Goal: Navigation & Orientation: Find specific page/section

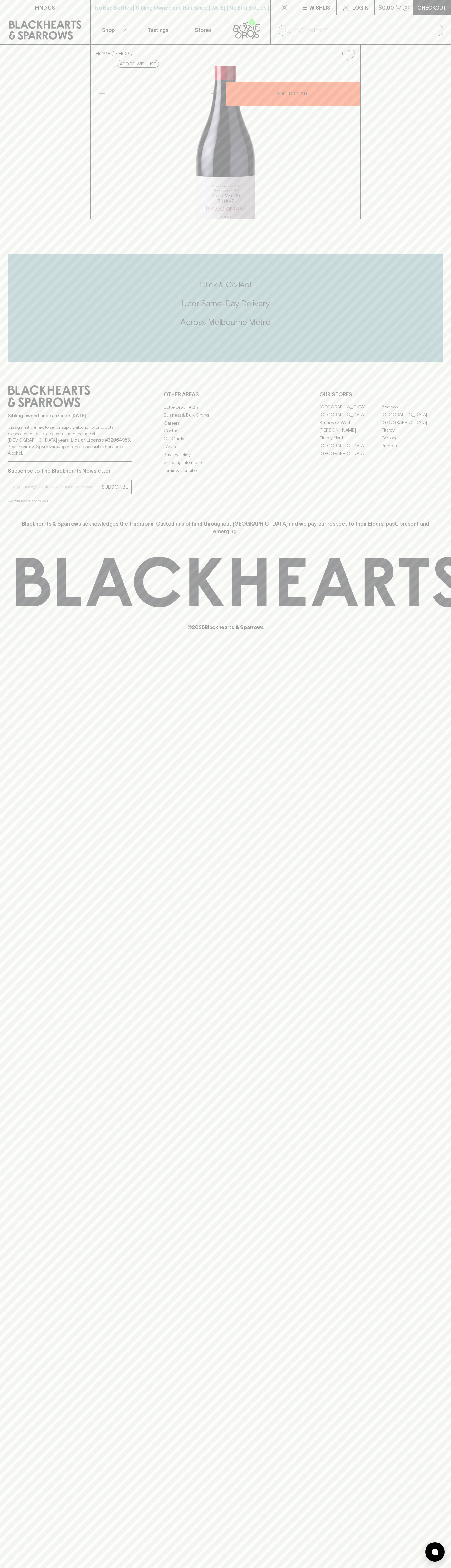
click at [58, 25] on icon at bounding box center [45, 30] width 73 height 19
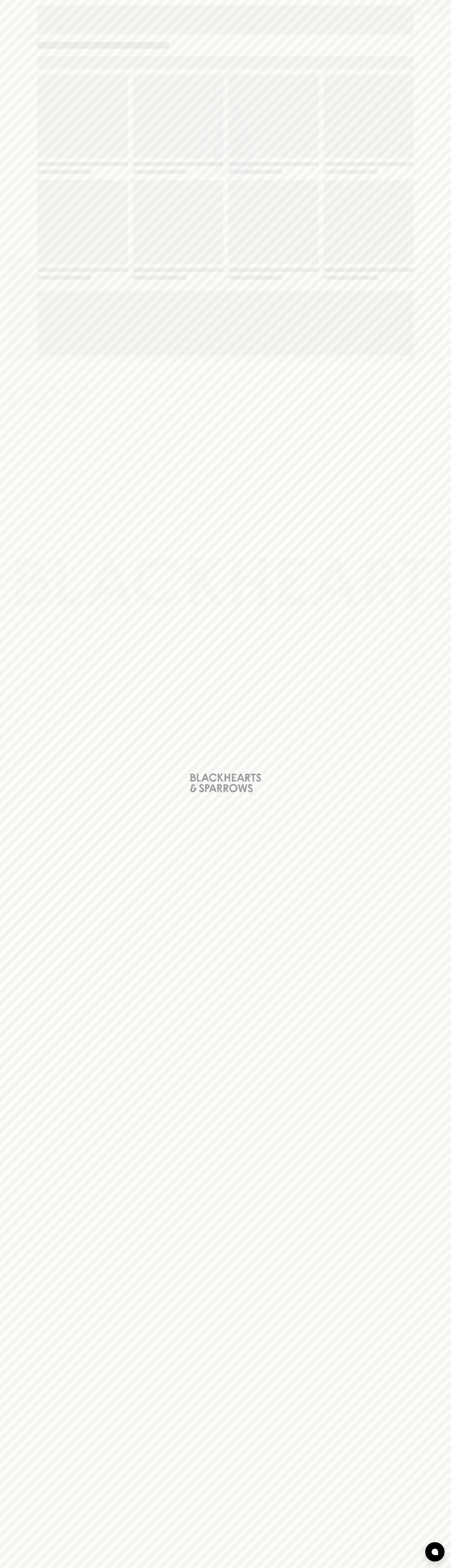
click at [443, 256] on div "Loading" at bounding box center [225, 784] width 451 height 1568
click at [321, 1568] on html "FIND US | No Bad Bottles | Sibling Owned and Run Since [DATE] | No Bad Bottles …" at bounding box center [225, 784] width 451 height 1568
click at [6, 758] on div "Loading" at bounding box center [225, 784] width 451 height 1568
